Goal: Book appointment/travel/reservation

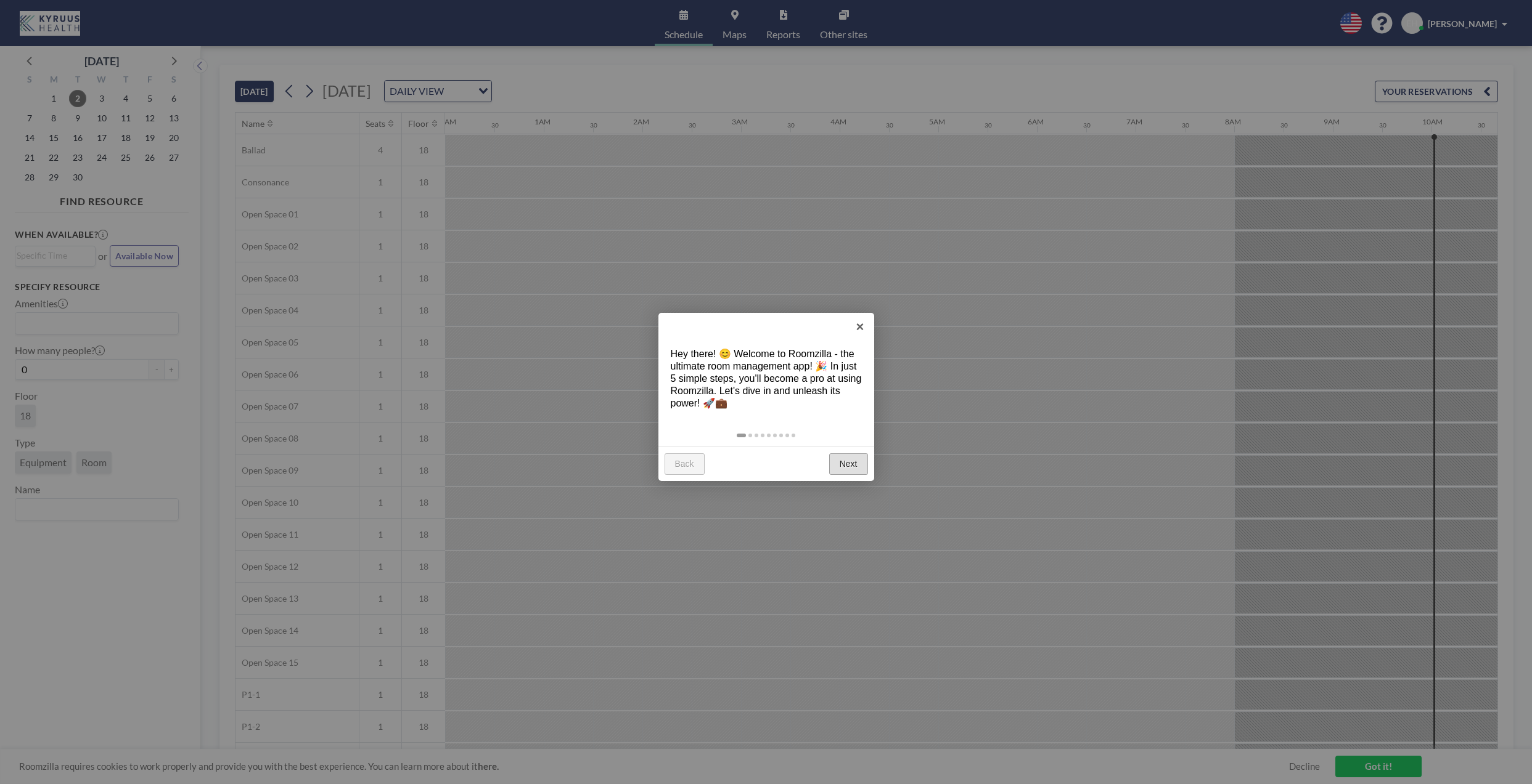
scroll to position [0, 937]
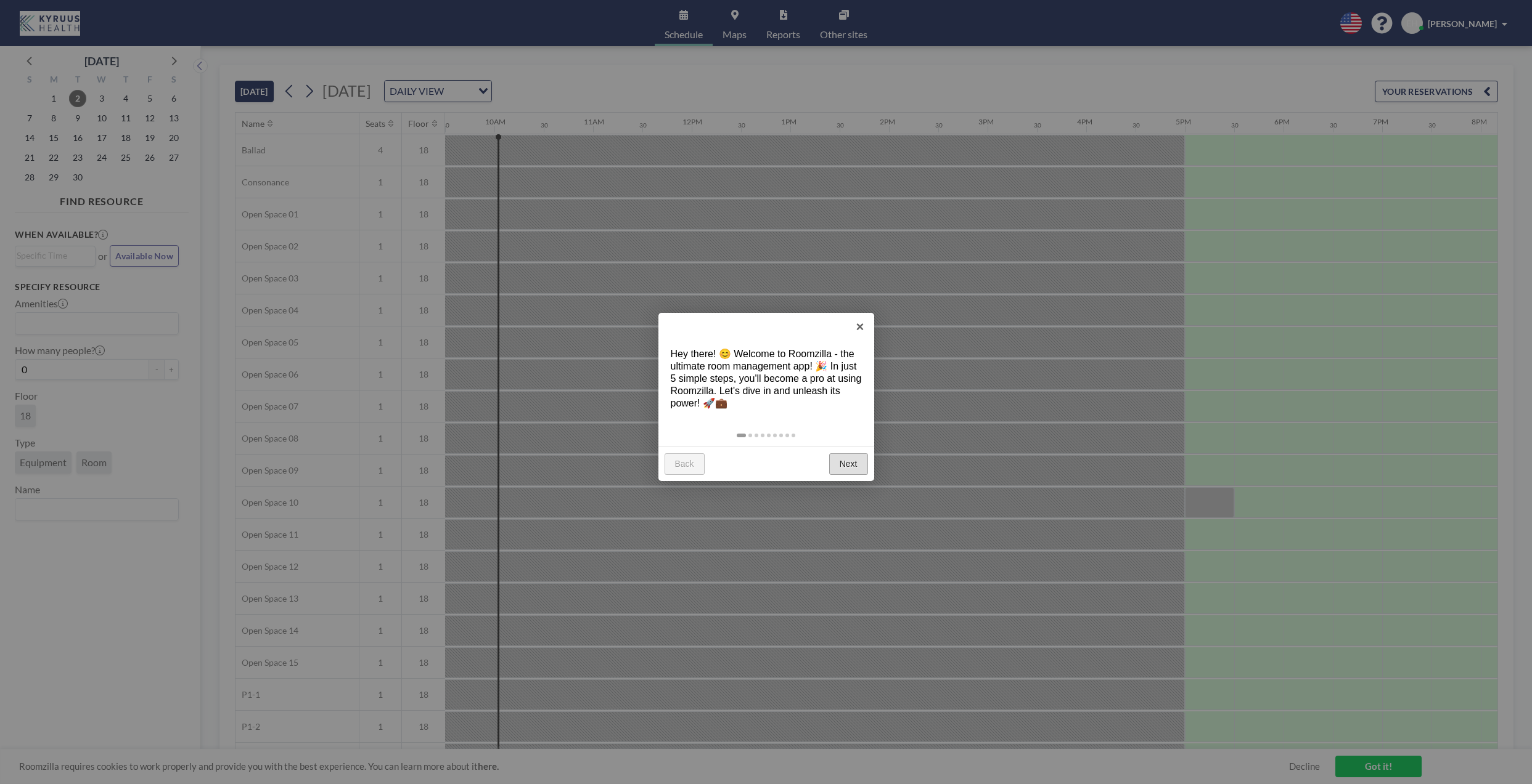
click at [844, 461] on link "Next" at bounding box center [848, 465] width 39 height 22
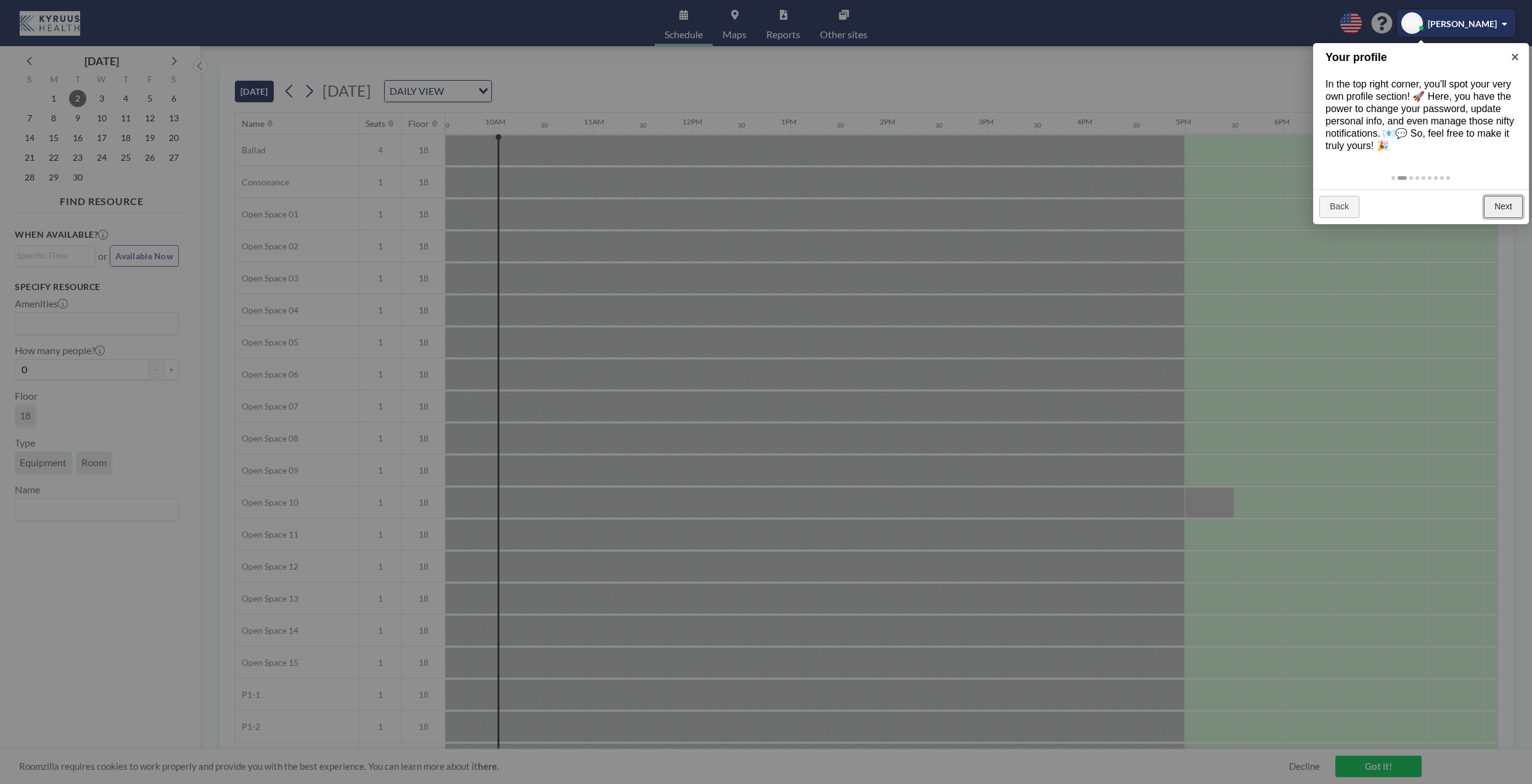
click at [1511, 204] on link "Next" at bounding box center [1503, 207] width 39 height 22
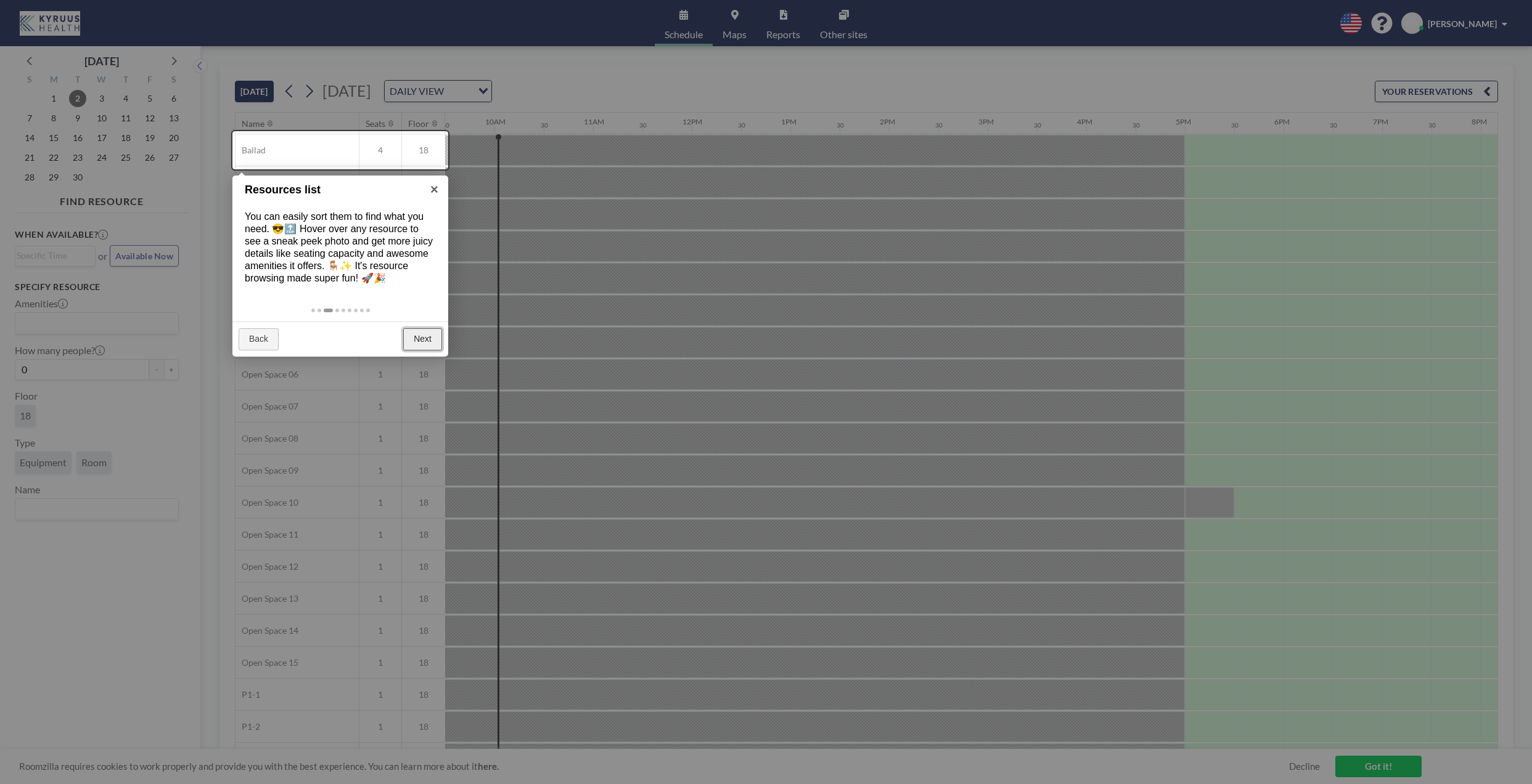
click at [412, 343] on link "Next" at bounding box center [422, 339] width 39 height 22
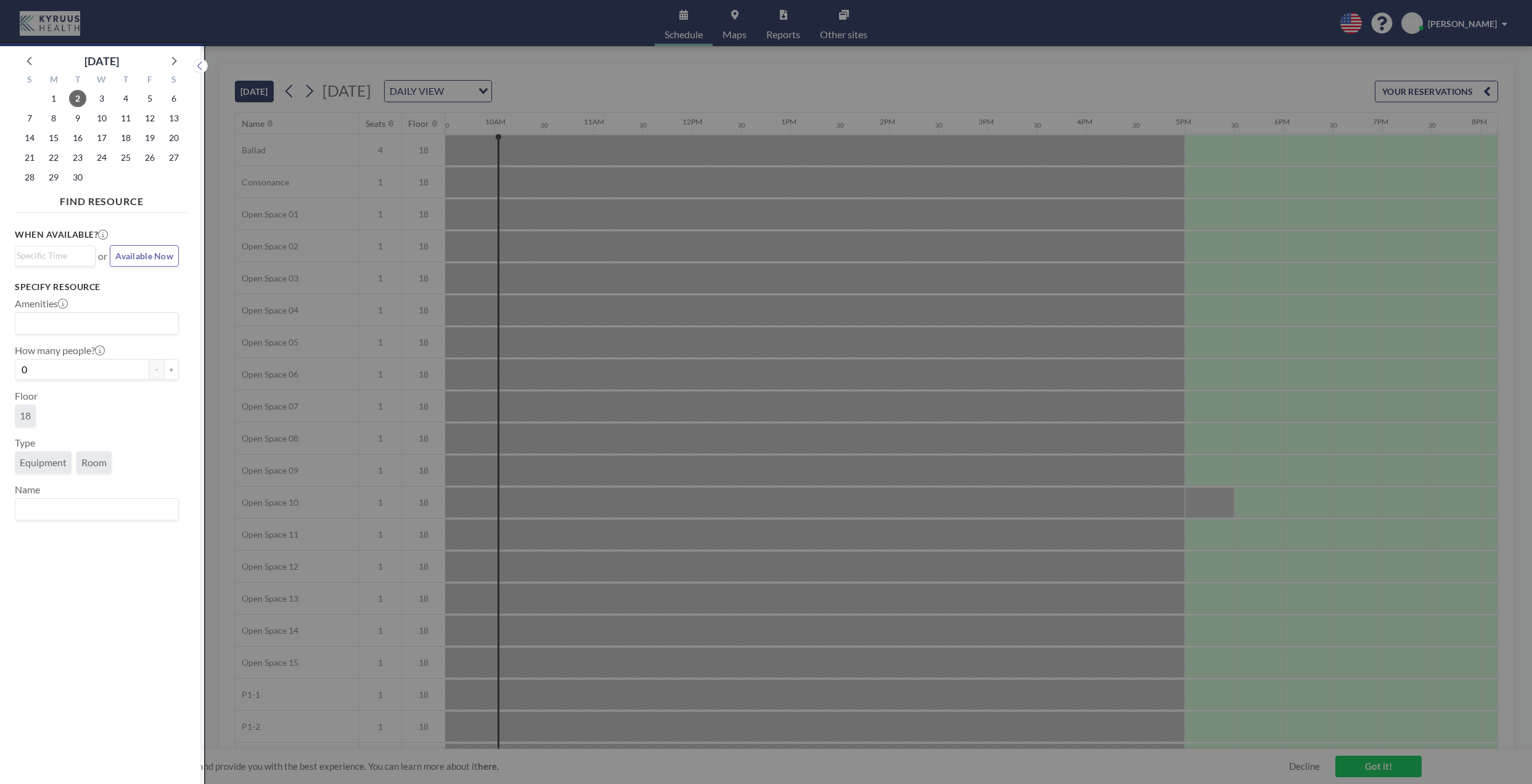
scroll to position [3, 0]
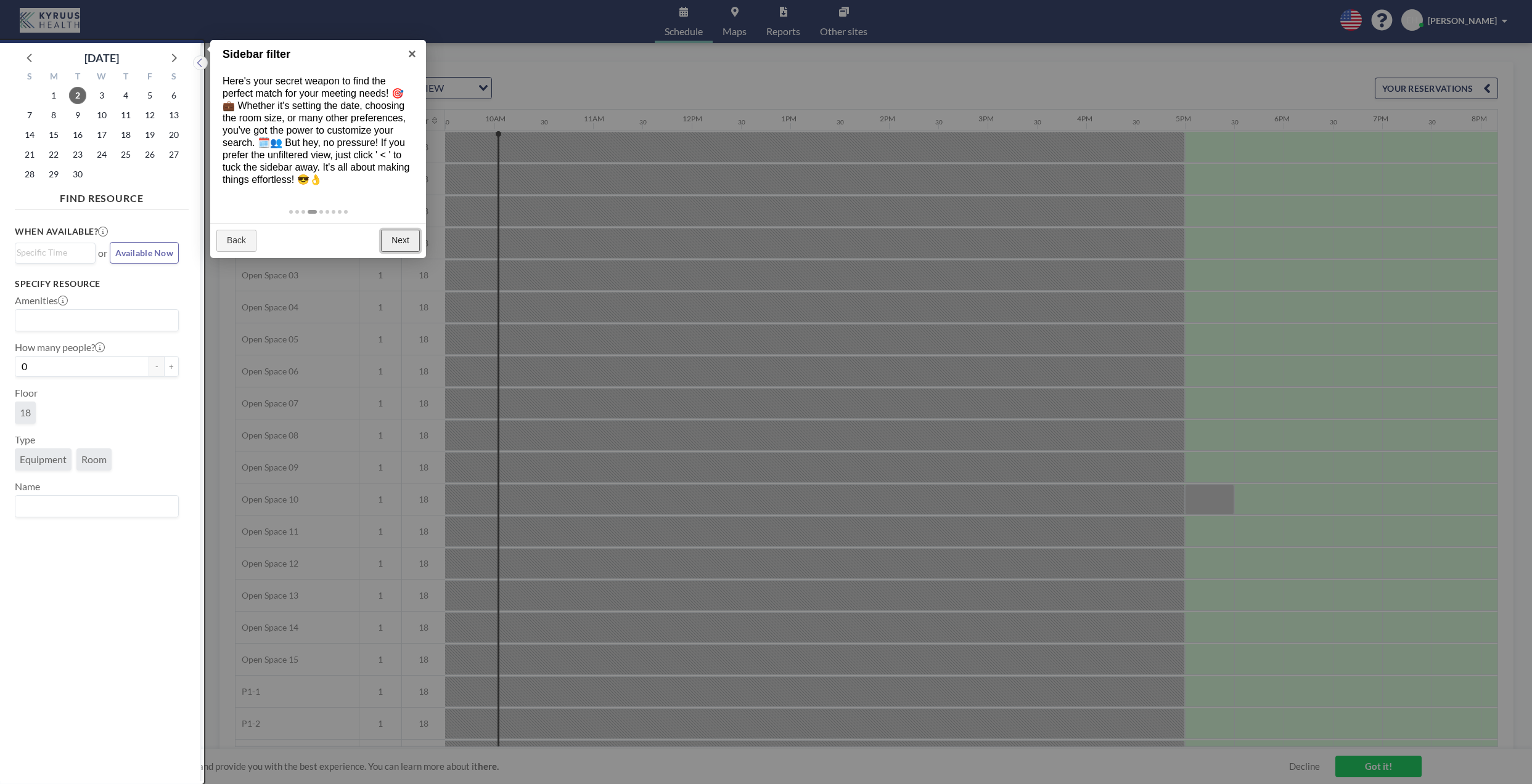
click at [392, 235] on link "Next" at bounding box center [400, 241] width 39 height 22
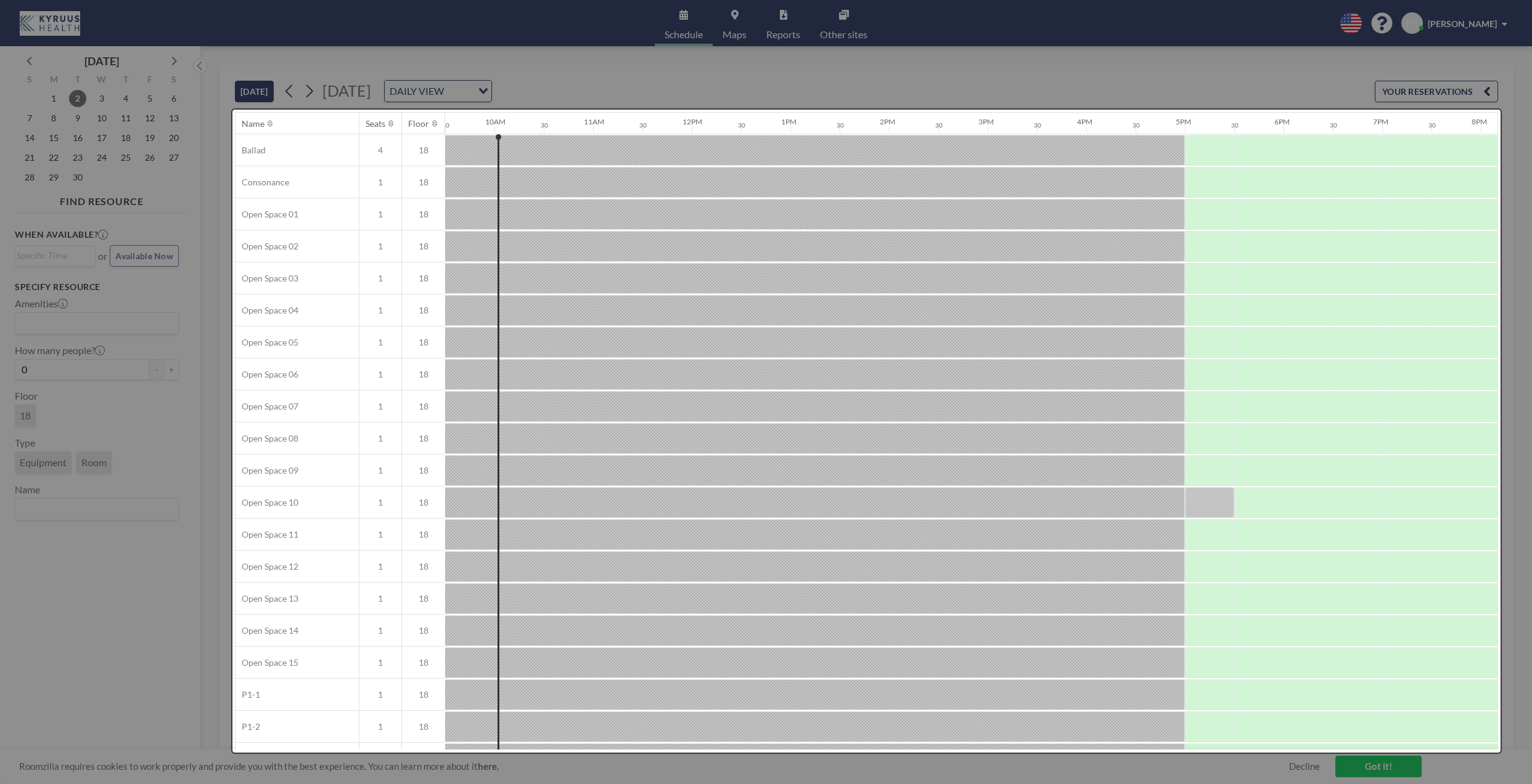
scroll to position [0, 0]
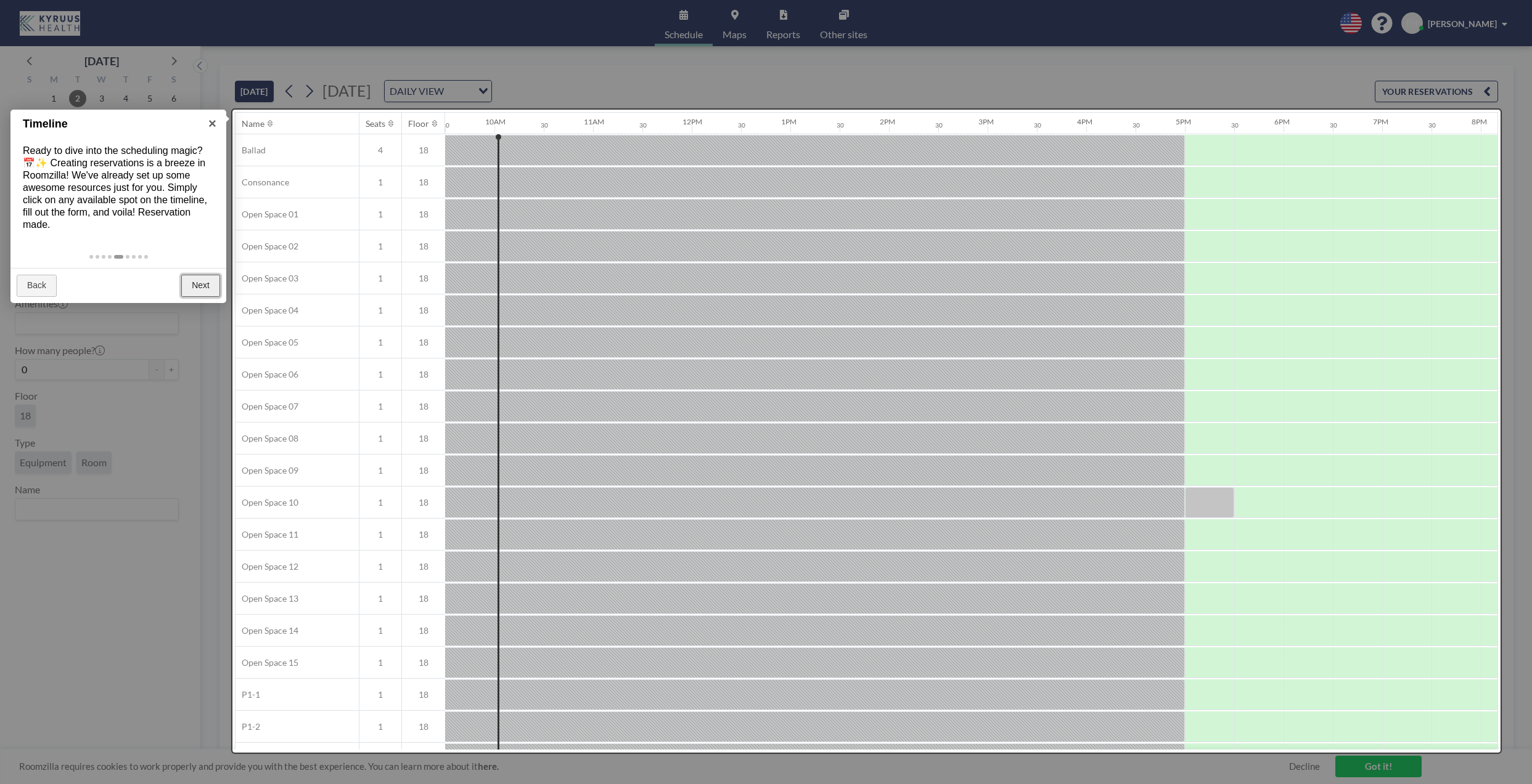
click at [202, 291] on link "Next" at bounding box center [200, 286] width 39 height 22
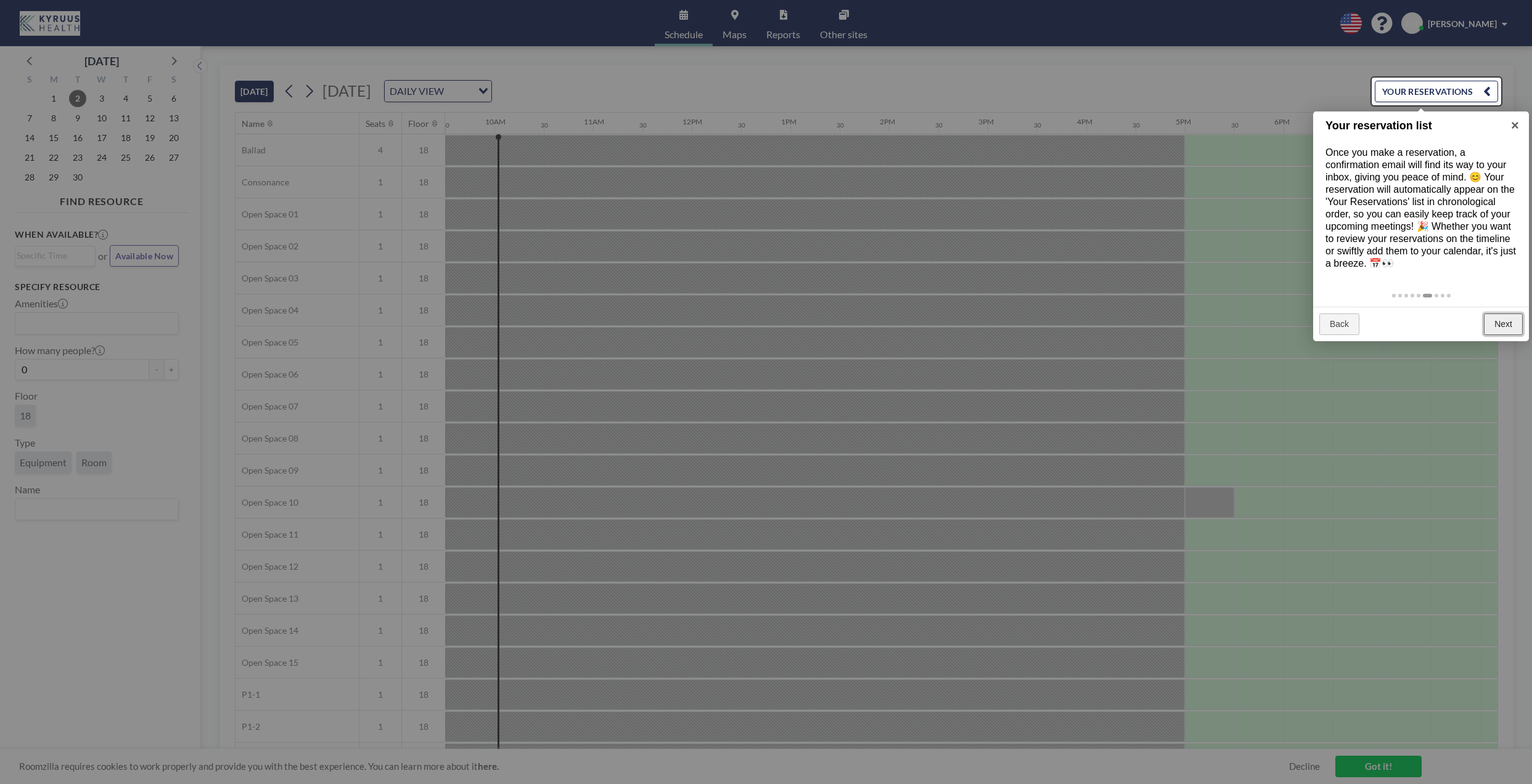
click at [1504, 327] on link "Next" at bounding box center [1503, 324] width 39 height 22
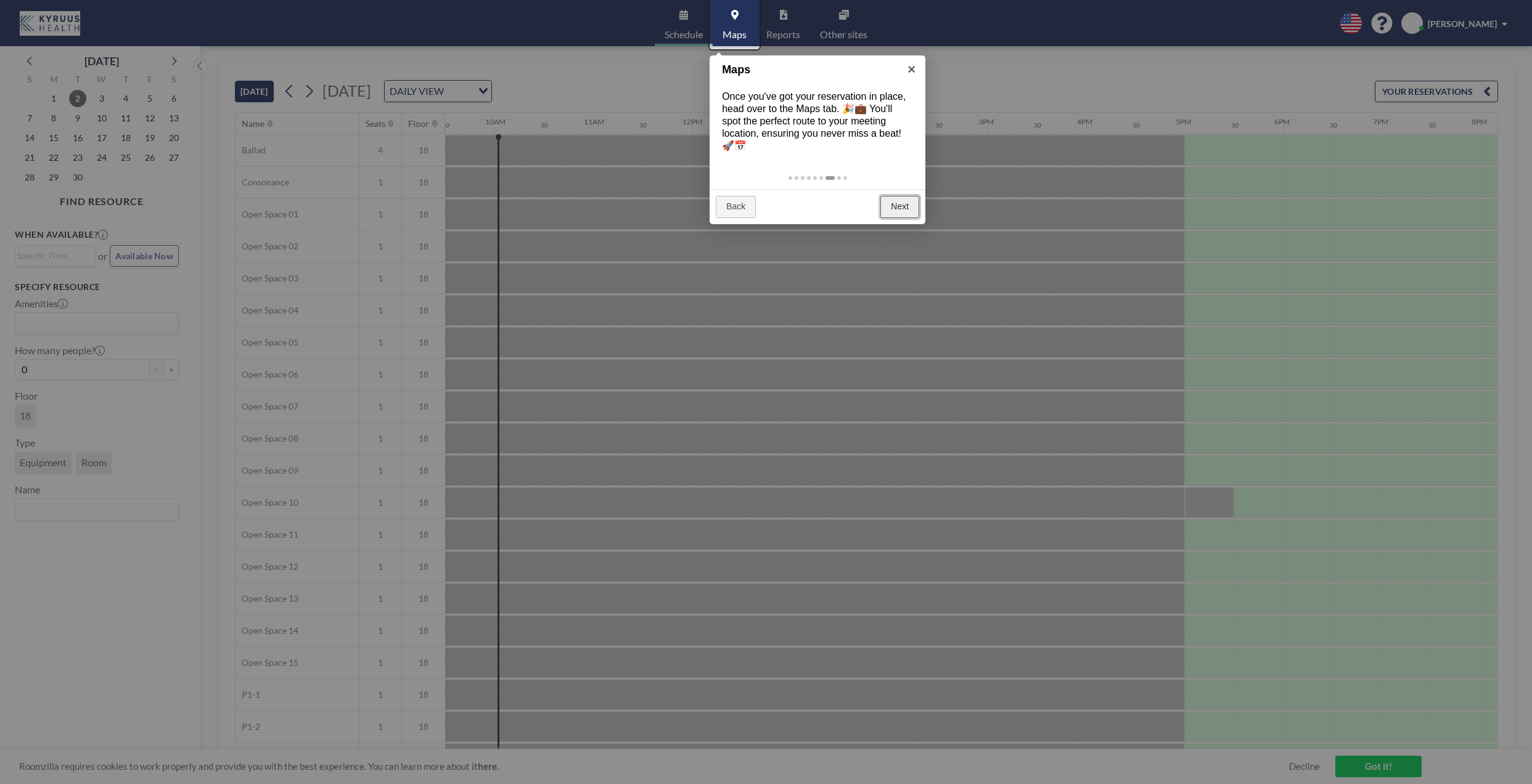
click at [898, 208] on link "Next" at bounding box center [900, 207] width 39 height 22
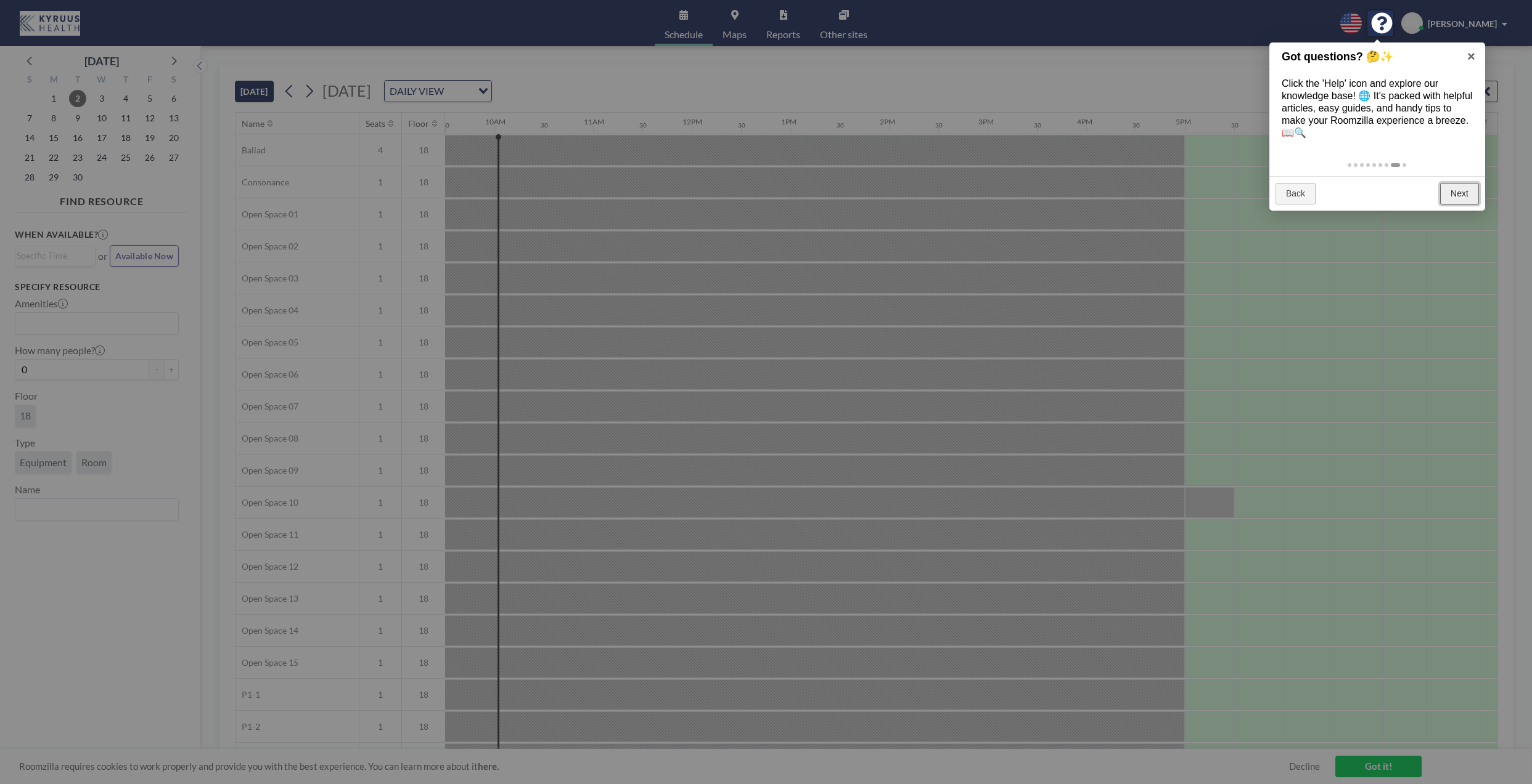
click at [1454, 190] on link "Next" at bounding box center [1460, 194] width 39 height 22
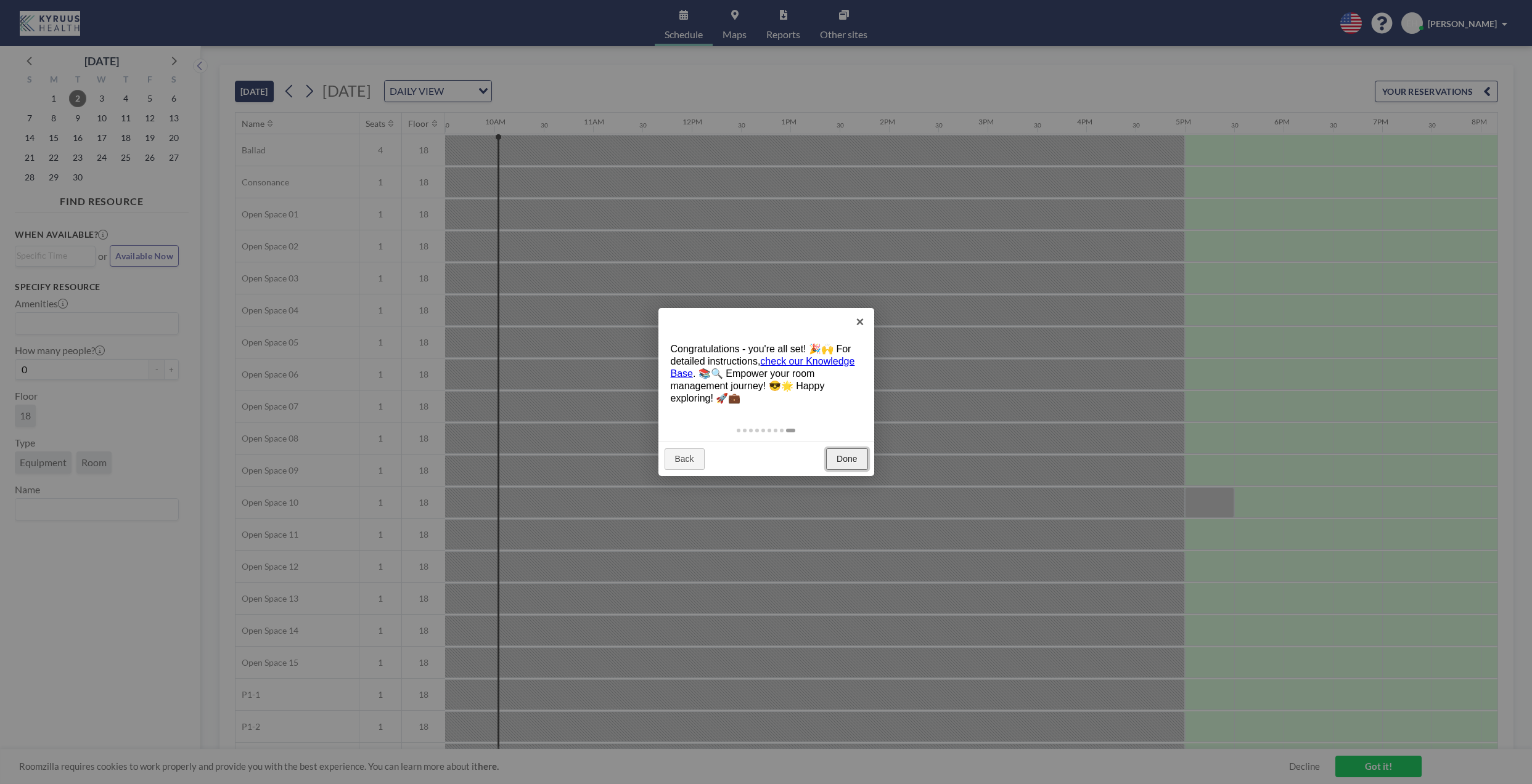
click at [855, 466] on link "Done" at bounding box center [847, 460] width 41 height 22
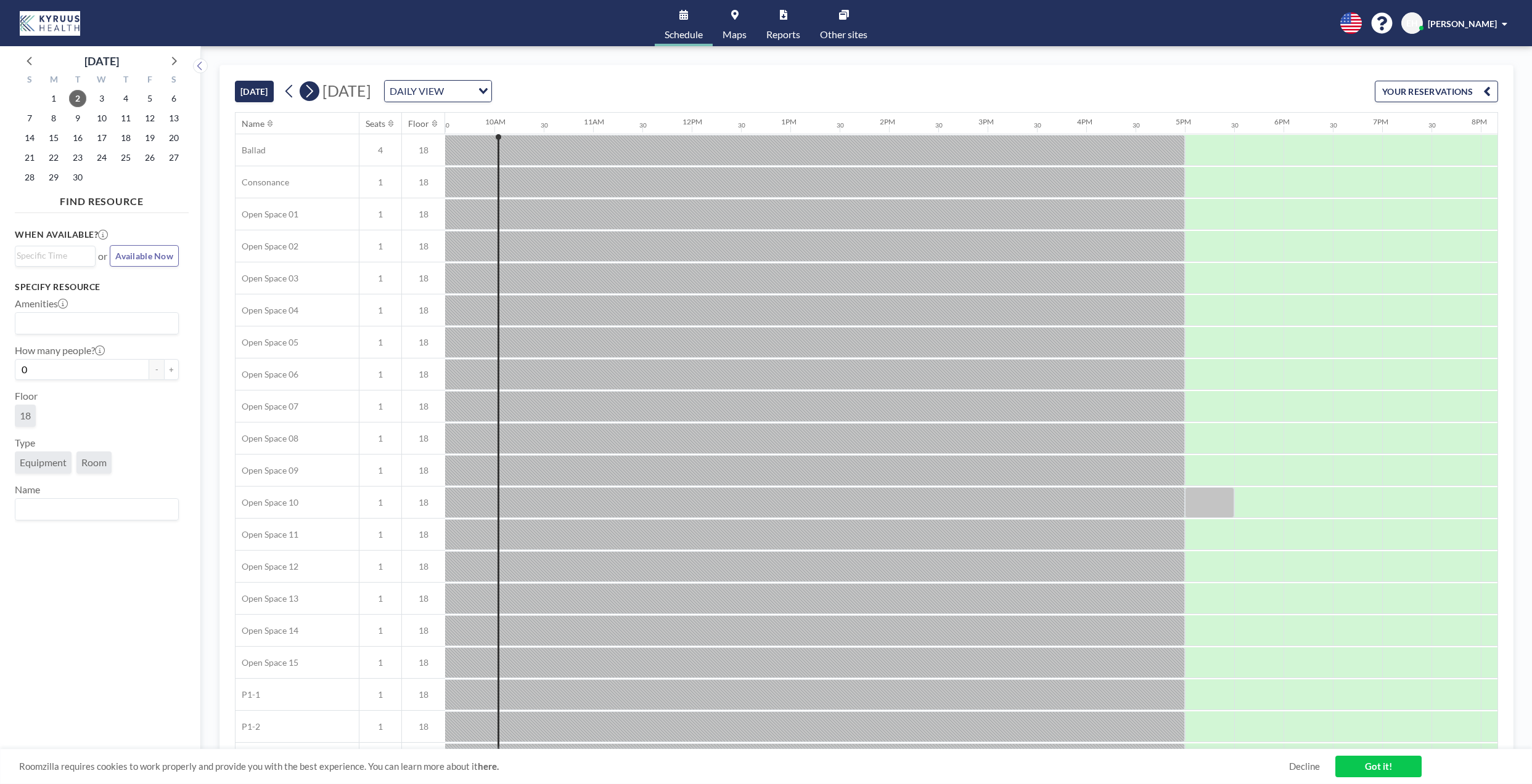
click at [315, 93] on icon at bounding box center [309, 91] width 12 height 18
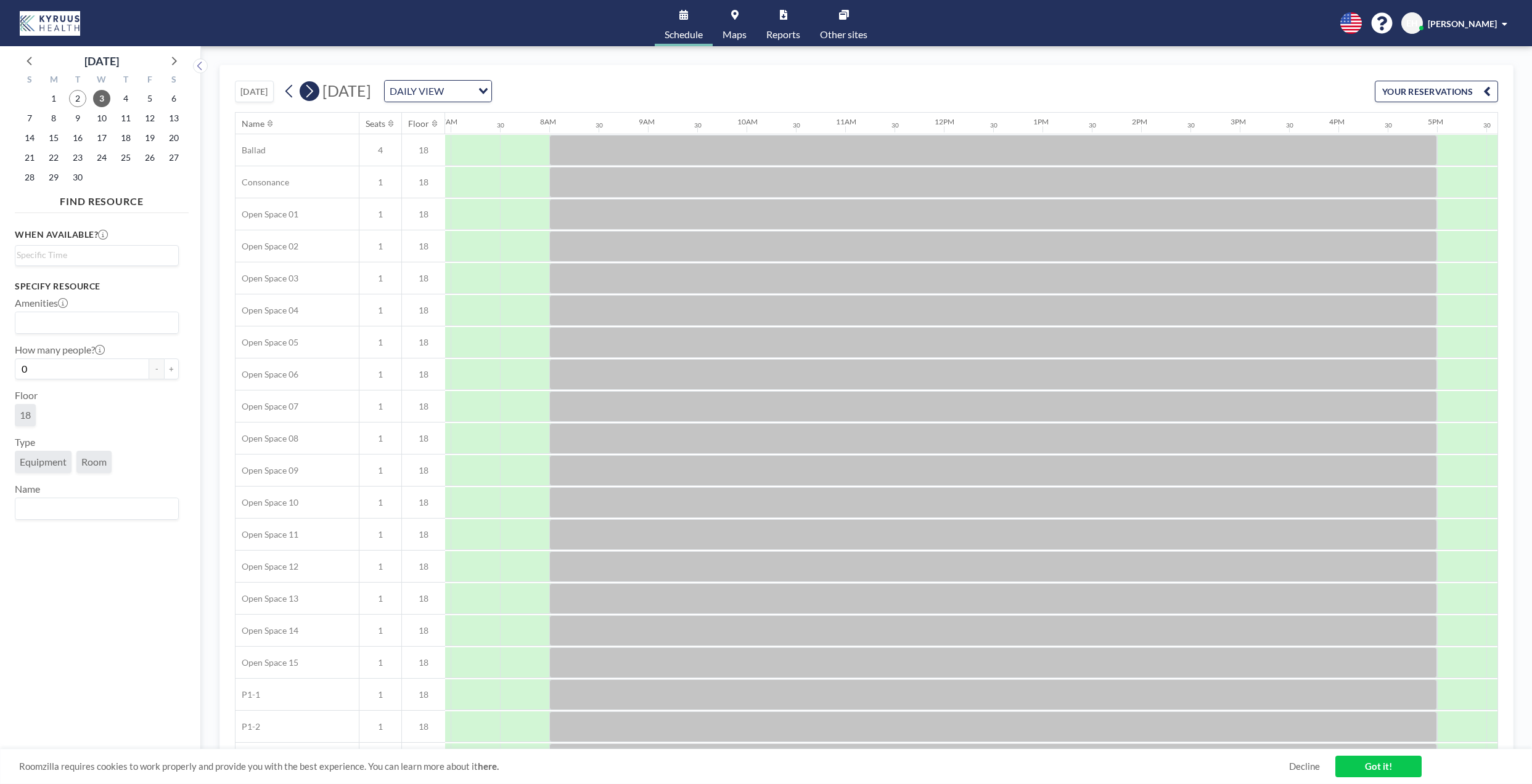
scroll to position [0, 740]
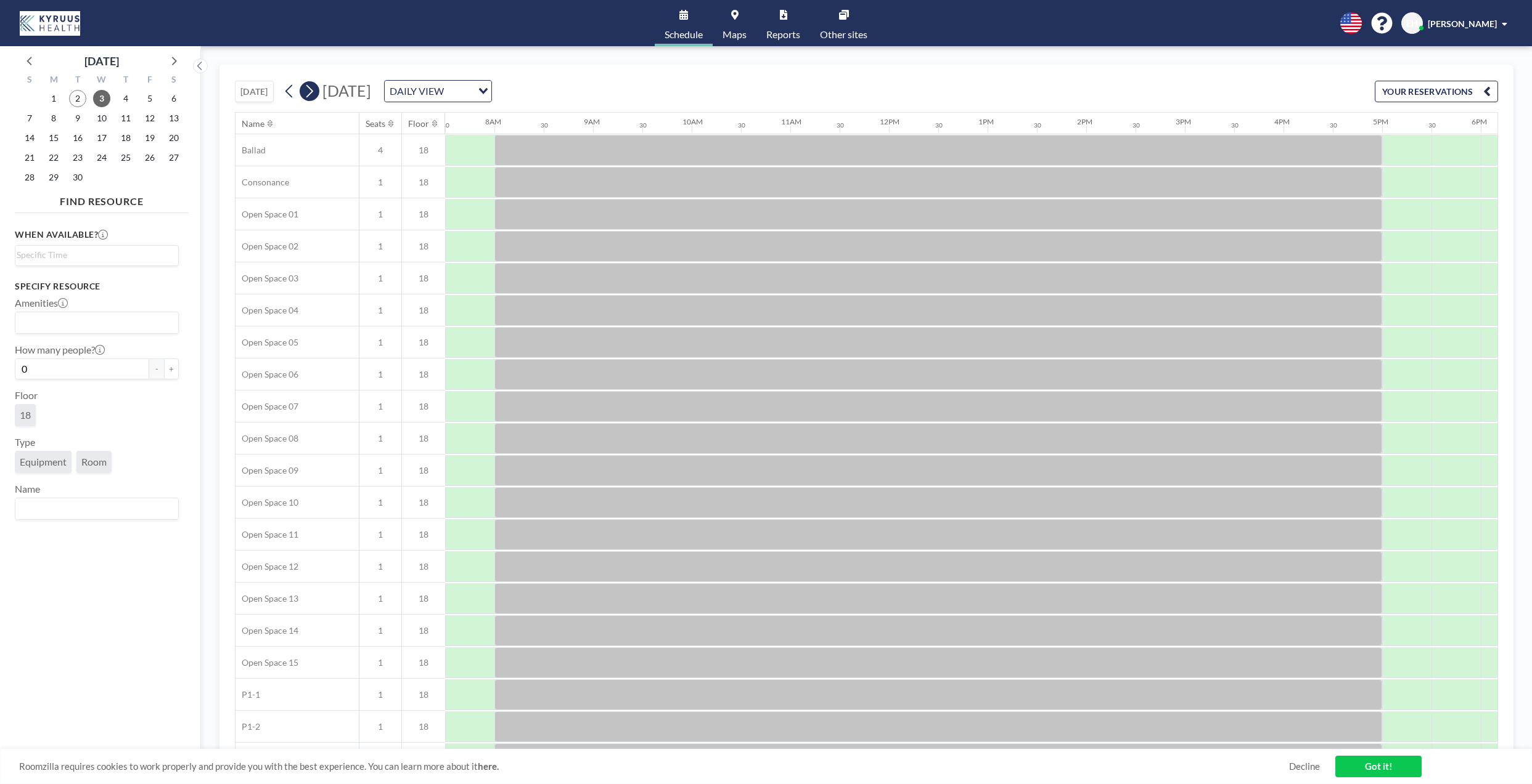
click at [315, 91] on icon at bounding box center [309, 91] width 12 height 18
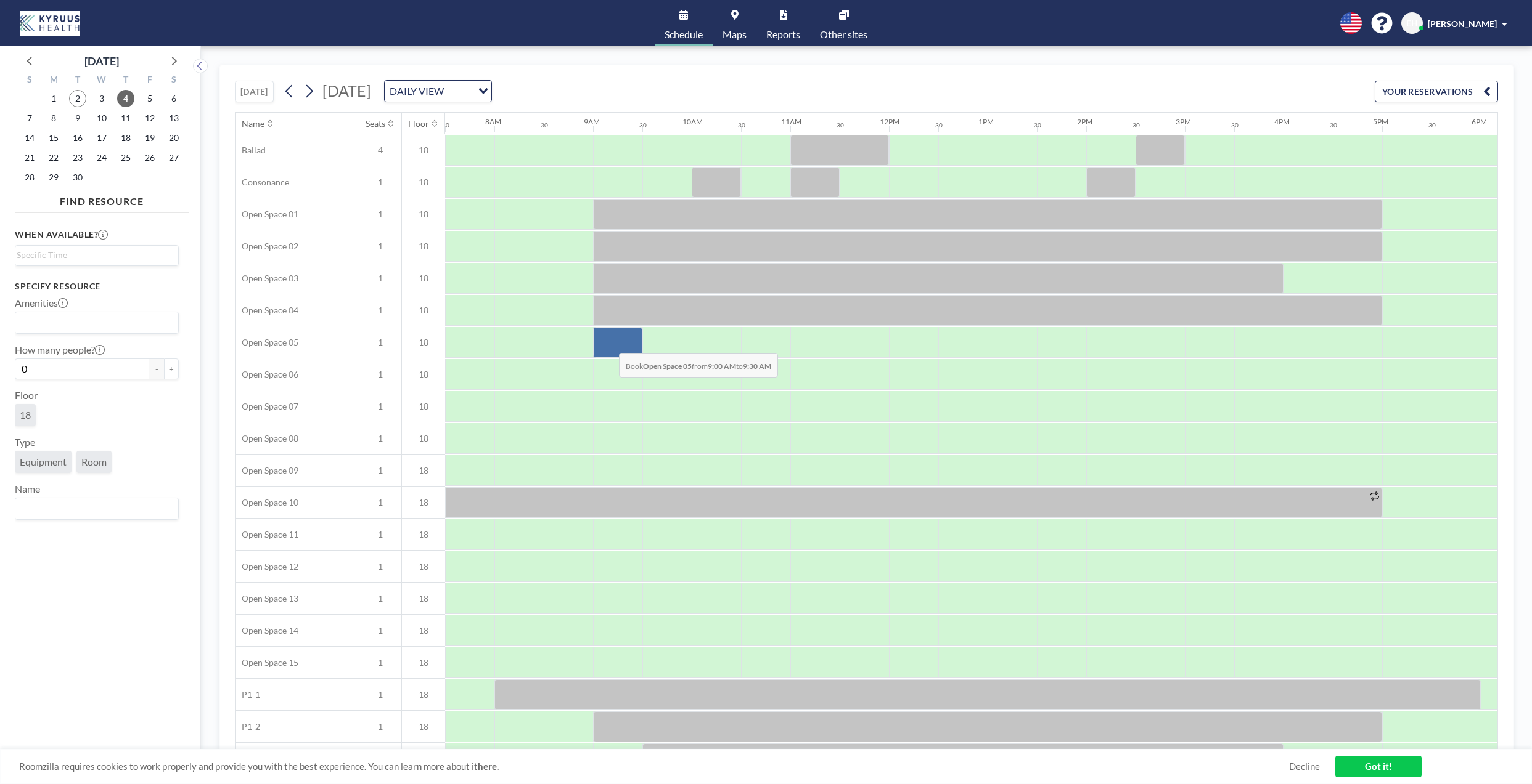
click at [609, 344] on div at bounding box center [617, 343] width 50 height 31
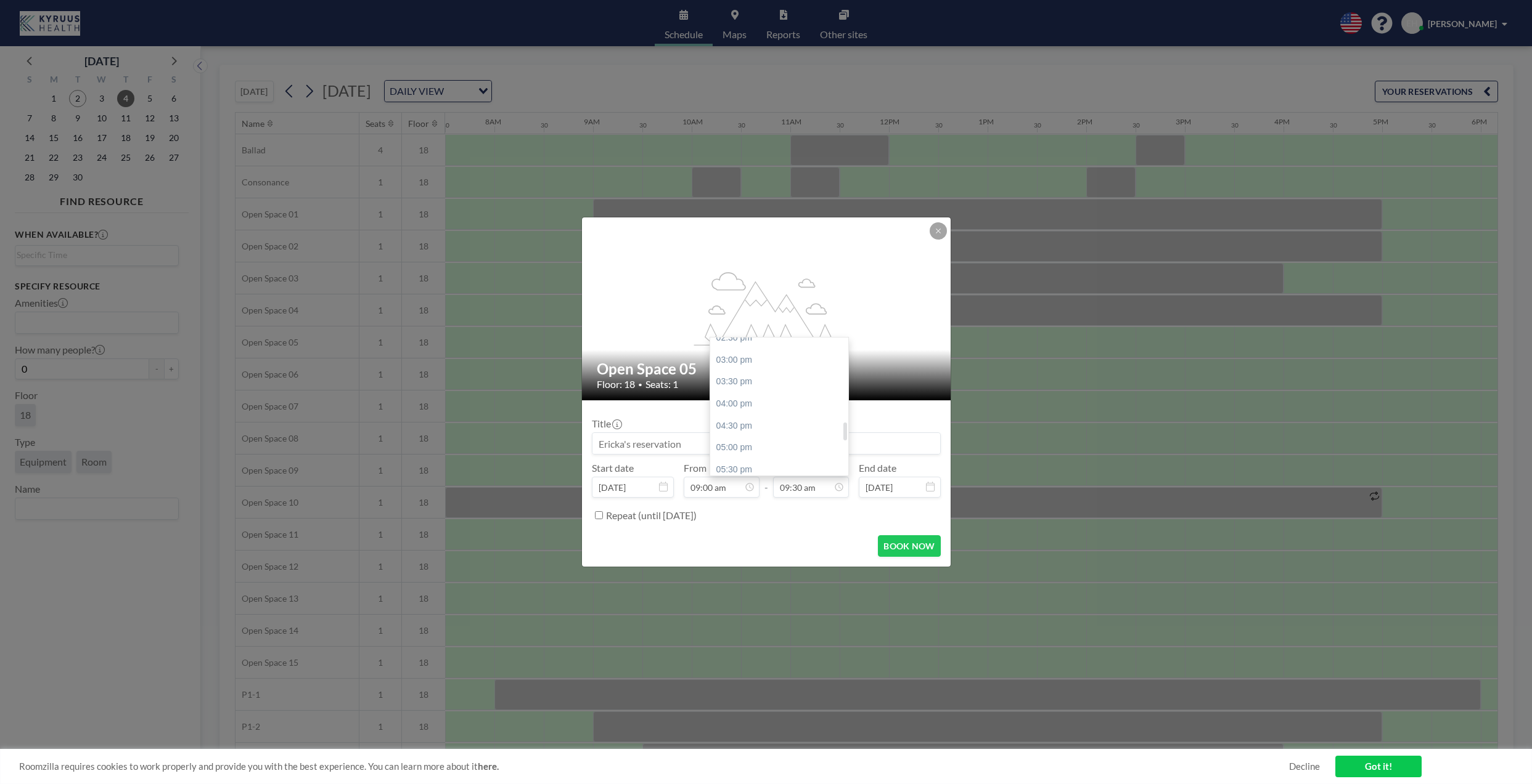
scroll to position [653, 0]
click at [777, 445] on div "05:00 pm" at bounding box center [779, 441] width 138 height 22
type input "05:00 pm"
click at [912, 538] on button "BOOK NOW" at bounding box center [909, 546] width 62 height 21
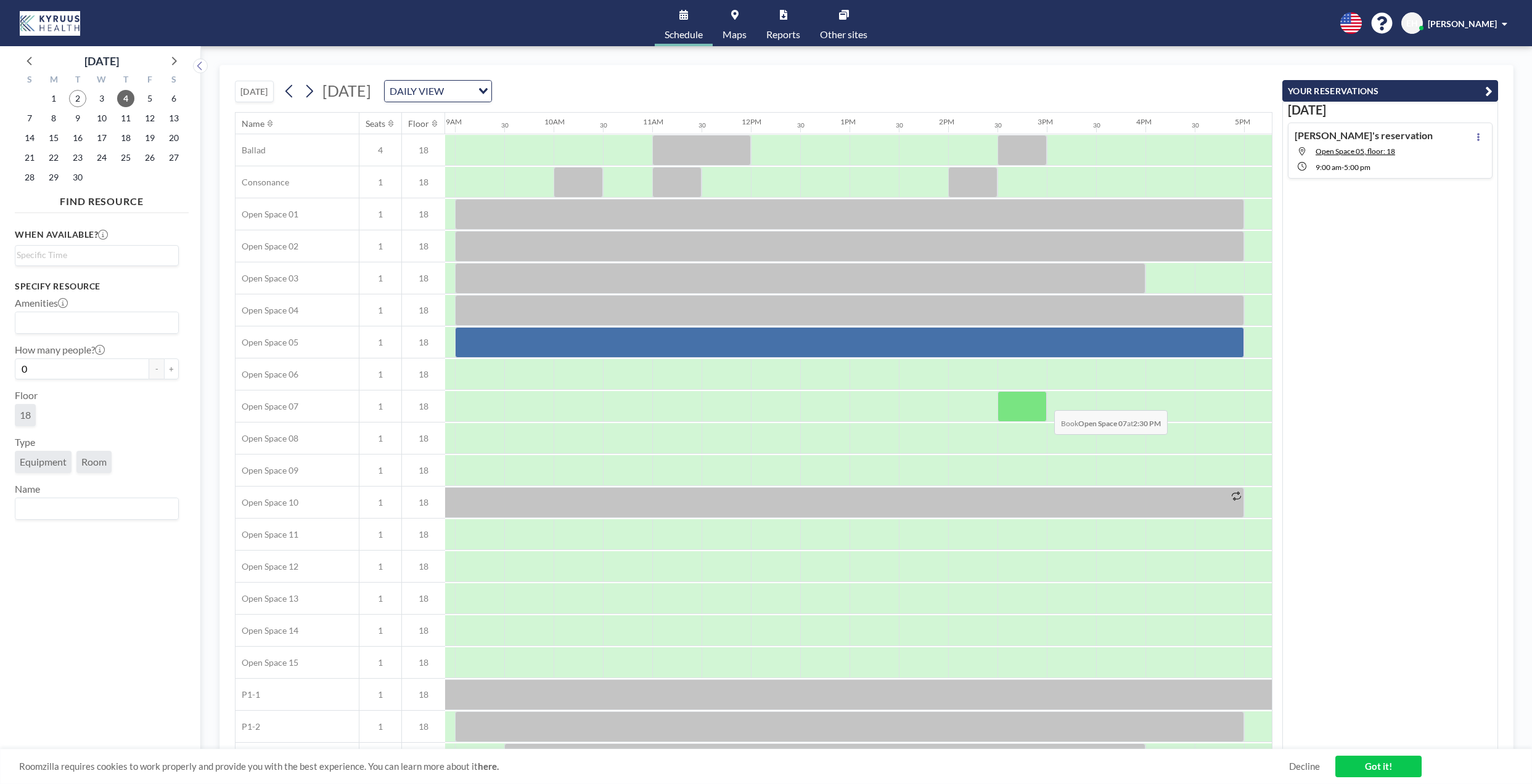
scroll to position [0, 873]
